Goal: Task Accomplishment & Management: Manage account settings

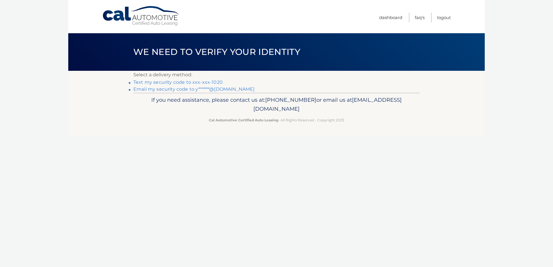
click at [354, 103] on p "If you need assistance, please contact us at: 609-807-3200 or email us at Custo…" at bounding box center [276, 104] width 279 height 19
click at [215, 84] on link "Text my security code to xxx-xxx-1020" at bounding box center [177, 82] width 89 height 5
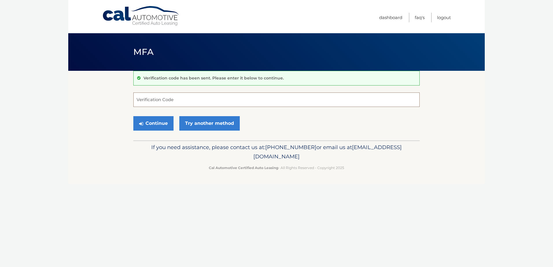
click at [166, 101] on input "Verification Code" at bounding box center [276, 100] width 286 height 14
paste input "347280"
type input "347280"
click at [304, 125] on div "Continue Try another method" at bounding box center [276, 124] width 286 height 20
click at [154, 124] on button "Continue" at bounding box center [153, 123] width 40 height 14
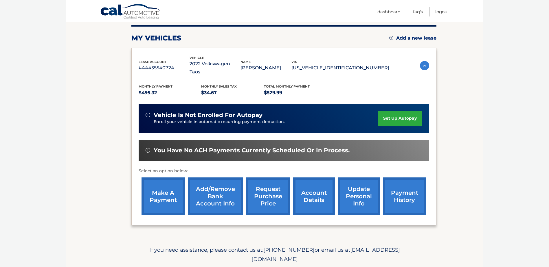
scroll to position [83, 0]
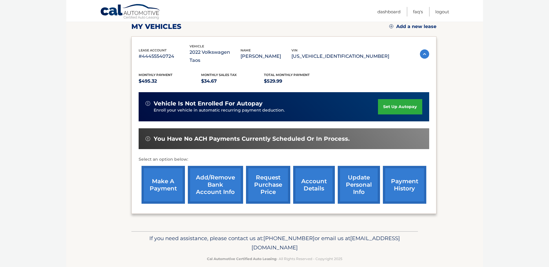
click at [319, 173] on link "account details" at bounding box center [314, 185] width 42 height 38
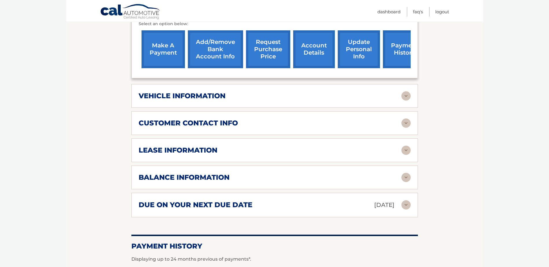
scroll to position [231, 0]
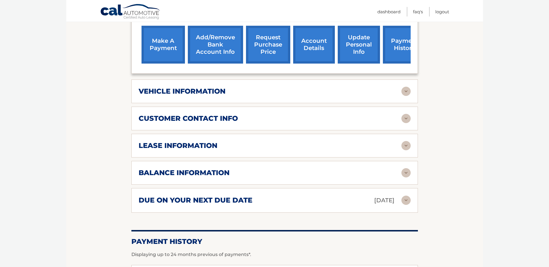
click at [406, 168] on img at bounding box center [405, 172] width 9 height 9
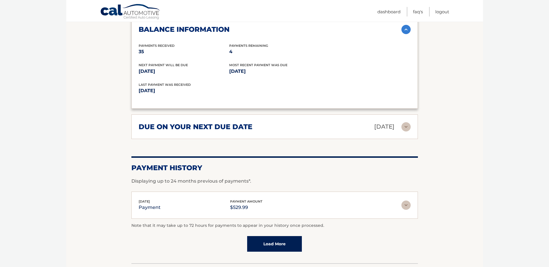
scroll to position [376, 0]
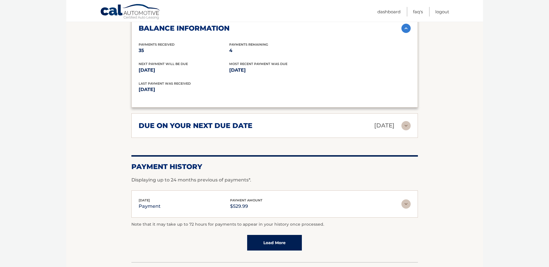
click at [403, 121] on img at bounding box center [405, 125] width 9 height 9
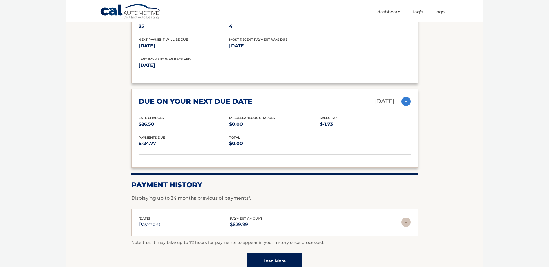
scroll to position [434, 0]
